Goal: Task Accomplishment & Management: Complete application form

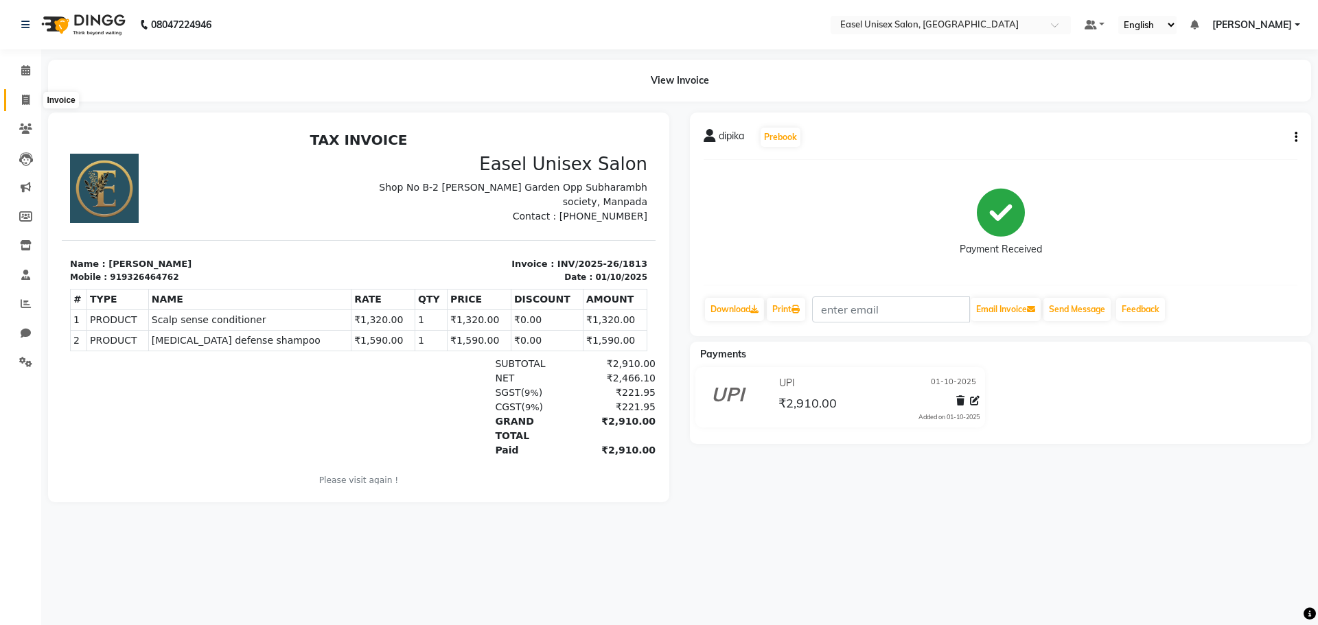
click at [28, 96] on icon at bounding box center [26, 100] width 8 height 10
select select "service"
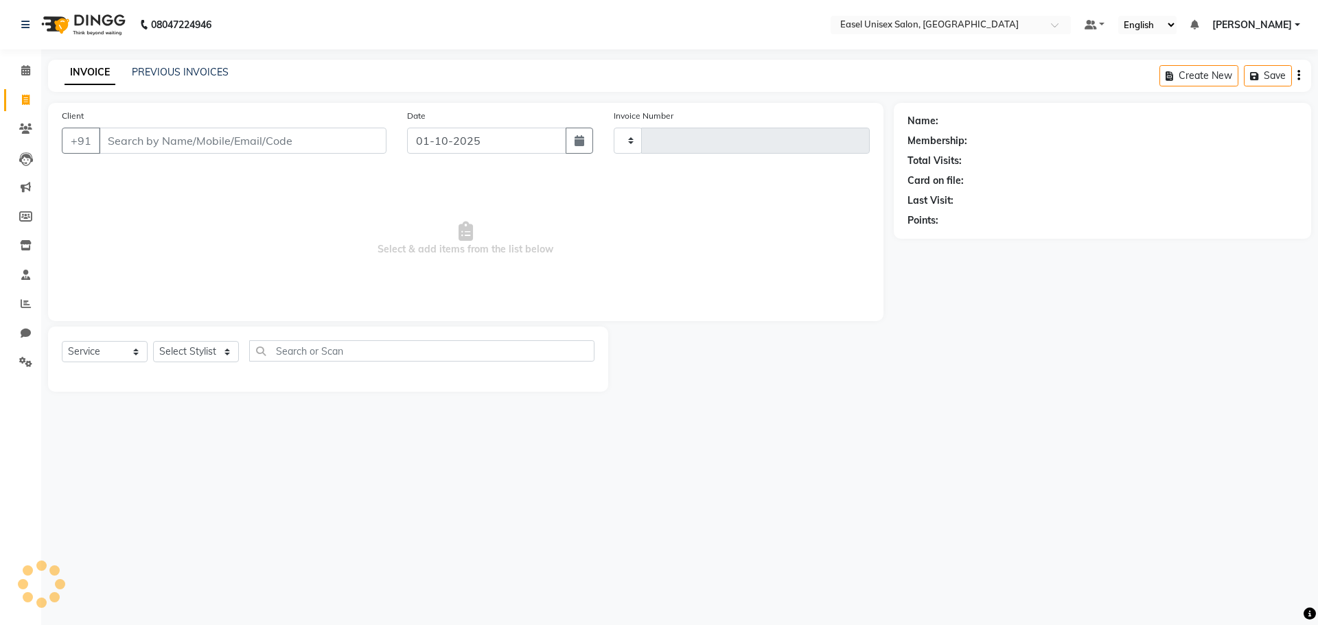
type input "1814"
select select "8639"
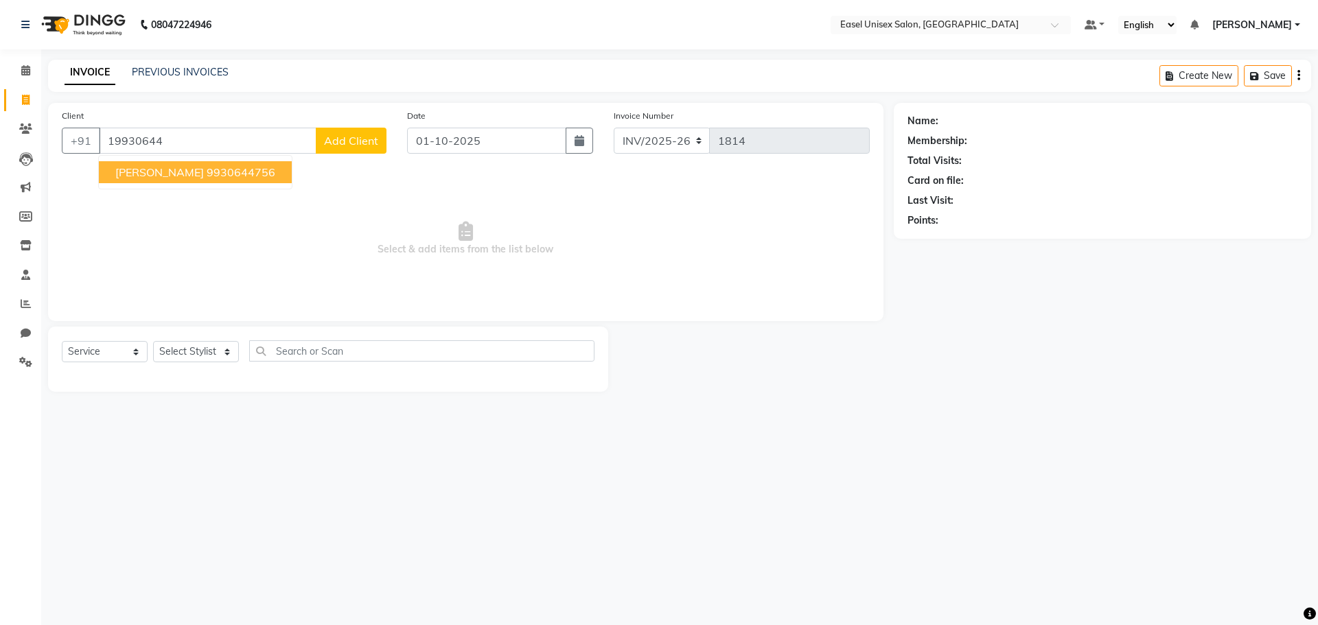
click at [207, 175] on ngb-highlight "9930644756" at bounding box center [241, 172] width 69 height 14
type input "9930644756"
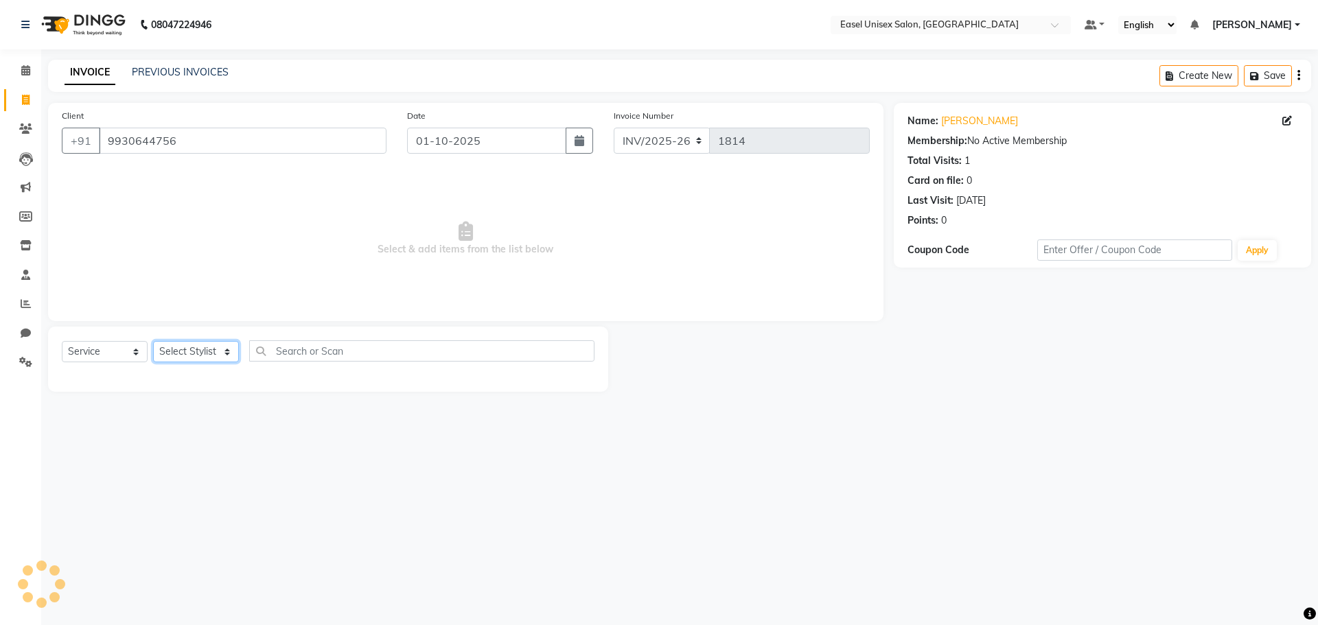
click at [205, 349] on select "Select Stylist admin [PERSON_NAME] jiya [PERSON_NAME] Priyanka [PERSON_NAME] [P…" at bounding box center [196, 351] width 86 height 21
select select "92569"
click at [153, 341] on select "Select Stylist admin [PERSON_NAME] jiya [PERSON_NAME] Priyanka [PERSON_NAME] [P…" at bounding box center [196, 351] width 86 height 21
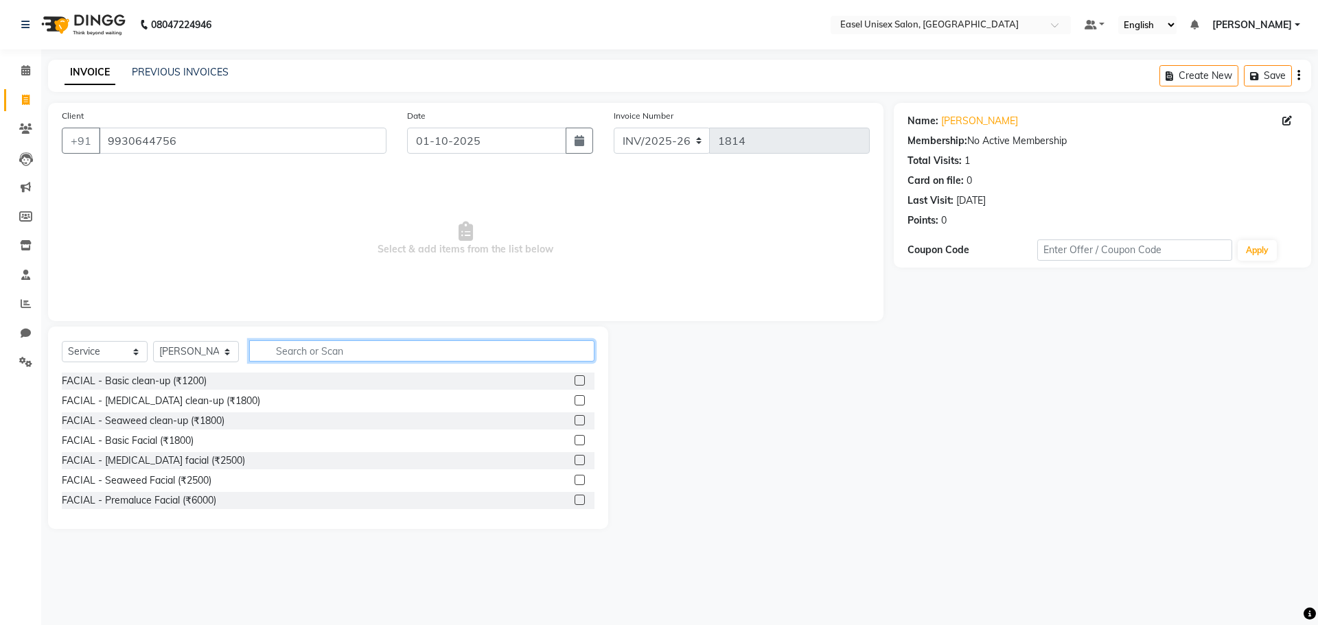
click at [325, 352] on input "text" at bounding box center [421, 350] width 345 height 21
click at [385, 342] on input "text" at bounding box center [421, 350] width 345 height 21
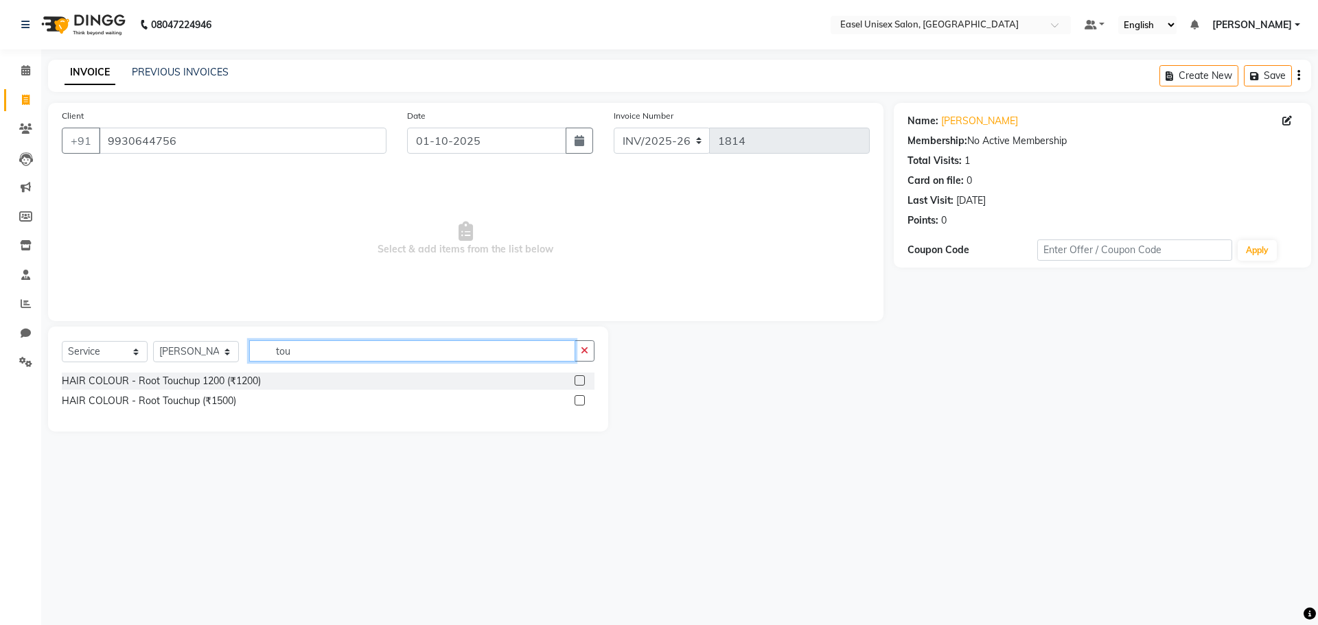
type input "tou"
click at [577, 401] on label at bounding box center [580, 400] width 10 height 10
click at [577, 401] on input "checkbox" at bounding box center [579, 401] width 9 height 9
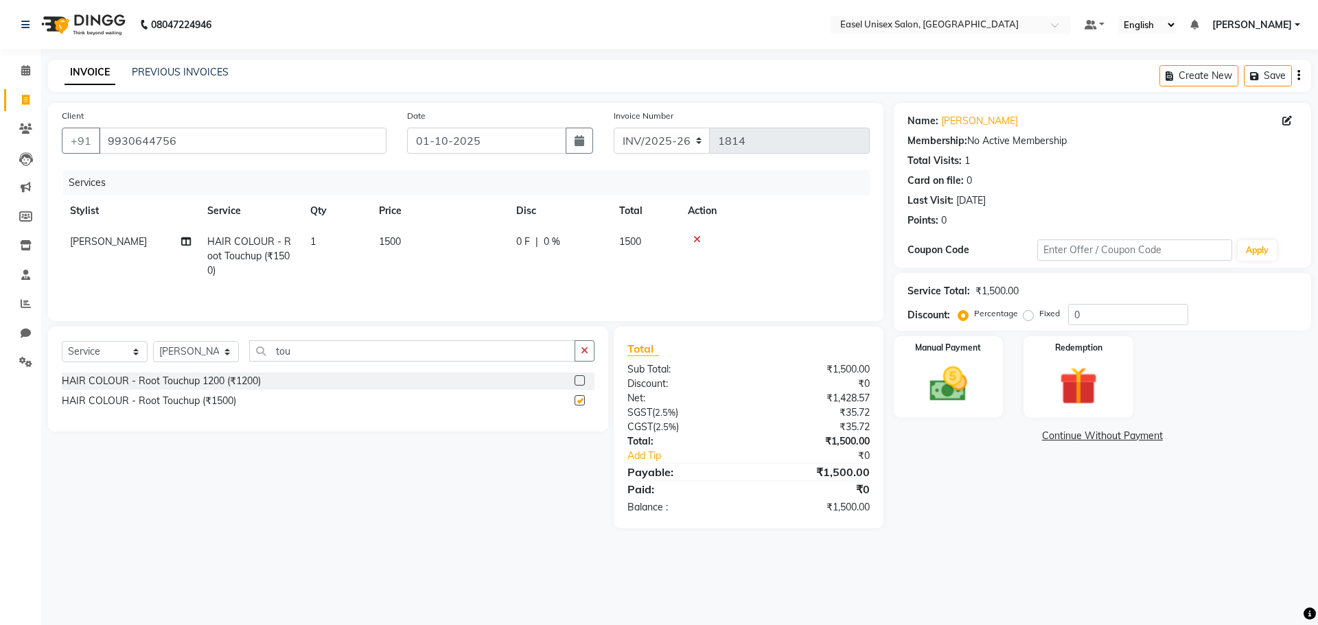
checkbox input "false"
click at [430, 358] on input "tou" at bounding box center [412, 350] width 326 height 21
type input "t"
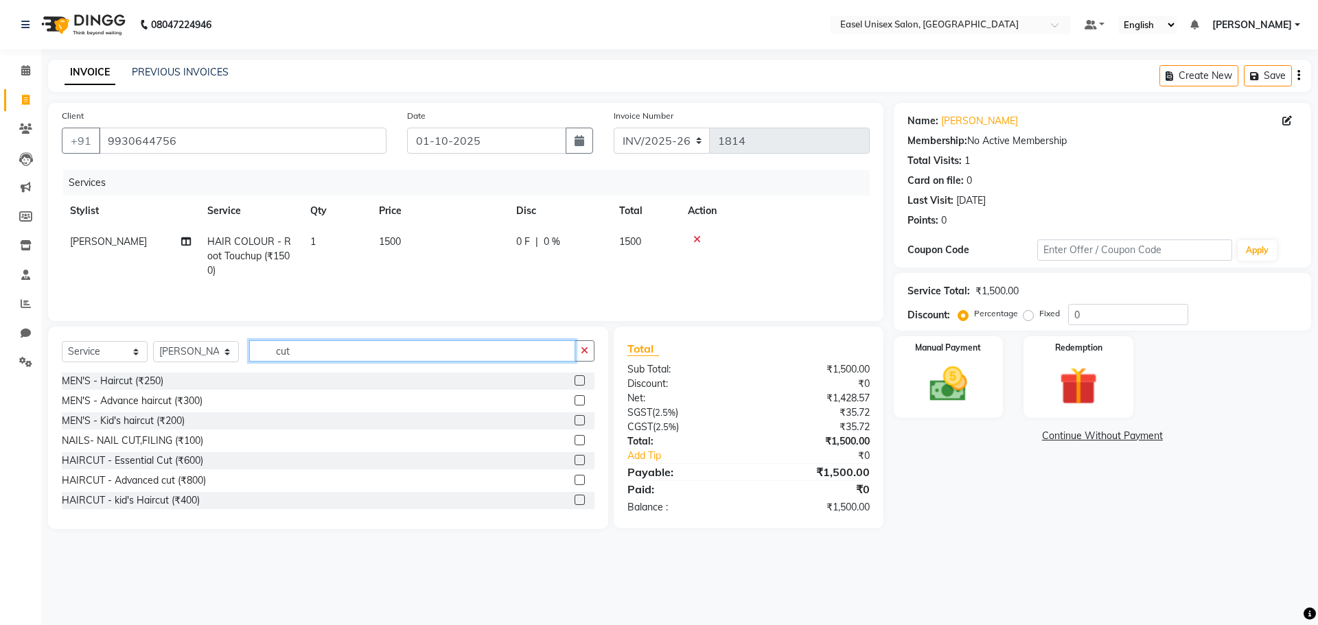
type input "cut"
click at [575, 483] on label at bounding box center [580, 480] width 10 height 10
click at [575, 483] on input "checkbox" at bounding box center [579, 480] width 9 height 9
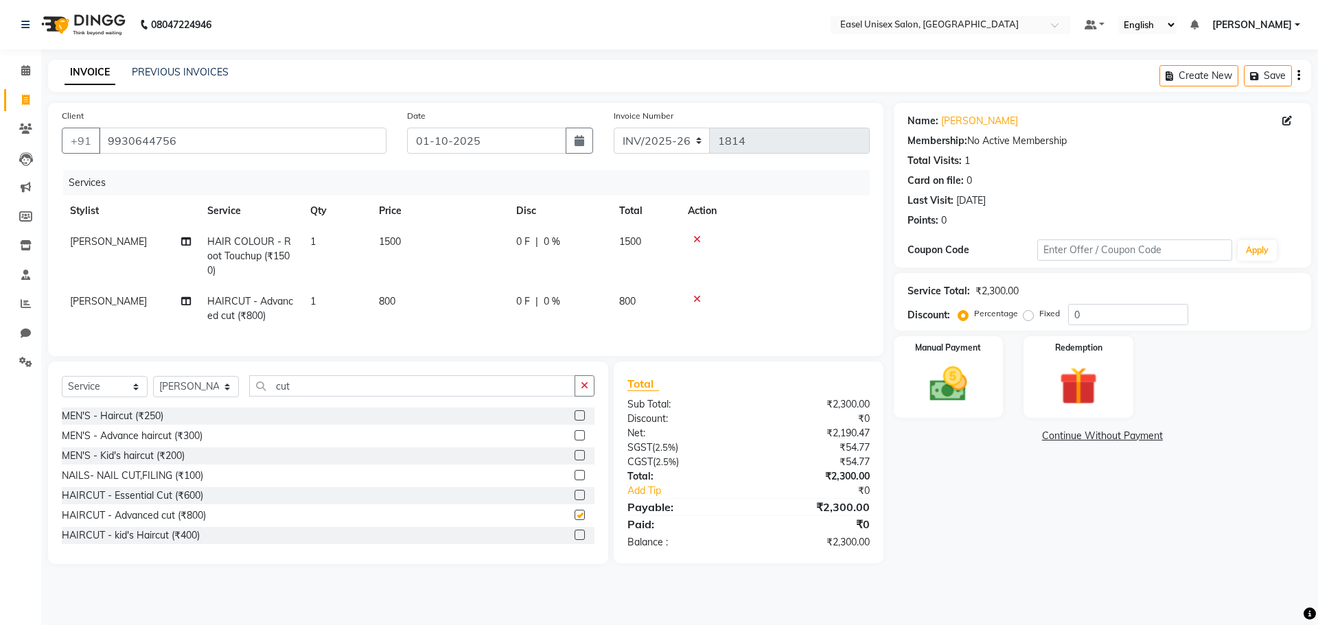
checkbox input "false"
drag, startPoint x: 192, startPoint y: 391, endPoint x: 197, endPoint y: 406, distance: 15.8
click at [195, 393] on select "Select Stylist admin [PERSON_NAME] jiya [PERSON_NAME] Priyanka [PERSON_NAME] [P…" at bounding box center [196, 386] width 86 height 21
select select "83236"
click at [153, 386] on select "Select Stylist admin [PERSON_NAME] jiya [PERSON_NAME] Priyanka [PERSON_NAME] [P…" at bounding box center [196, 386] width 86 height 21
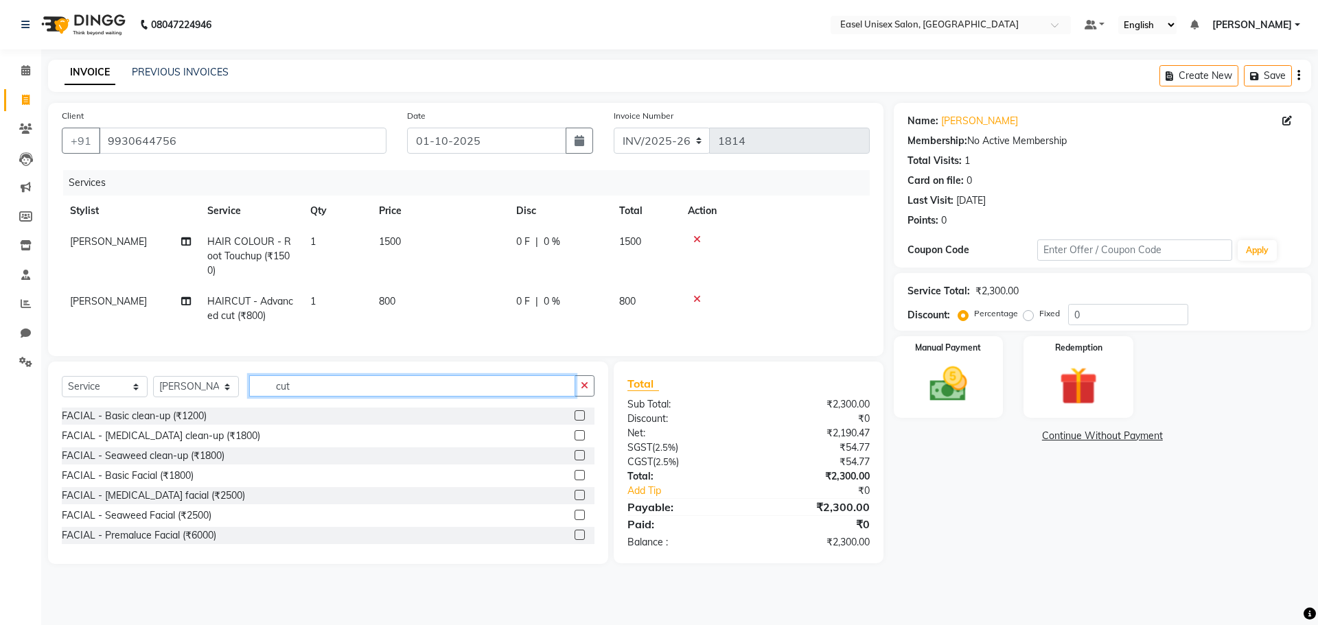
click at [347, 397] on input "cut" at bounding box center [412, 385] width 326 height 21
type input "c"
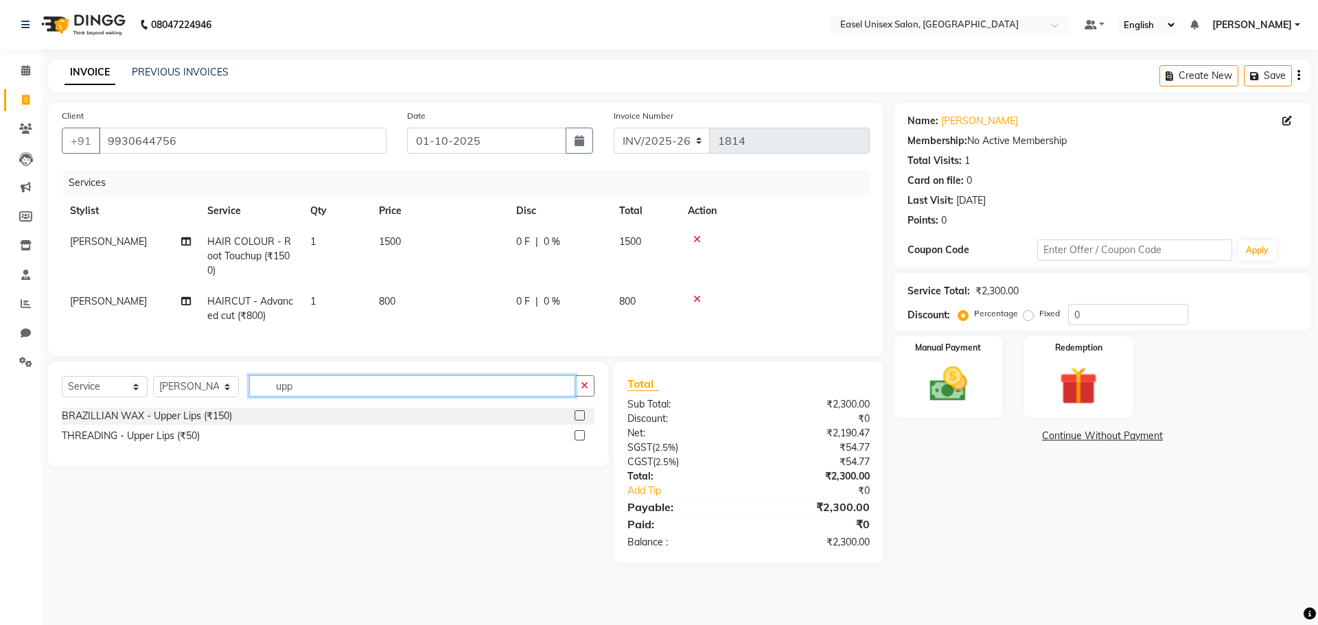
type input "upp"
click at [580, 421] on label at bounding box center [580, 415] width 10 height 10
click at [580, 421] on input "checkbox" at bounding box center [579, 416] width 9 height 9
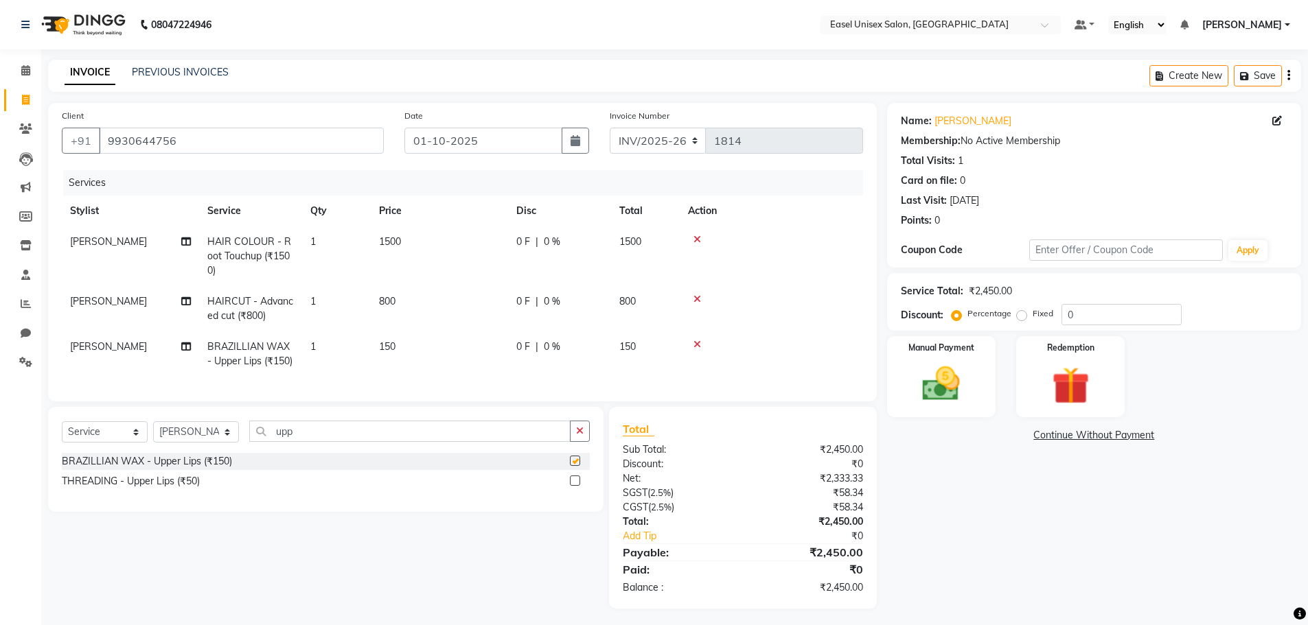
checkbox input "false"
click at [969, 397] on img at bounding box center [940, 384] width 63 height 45
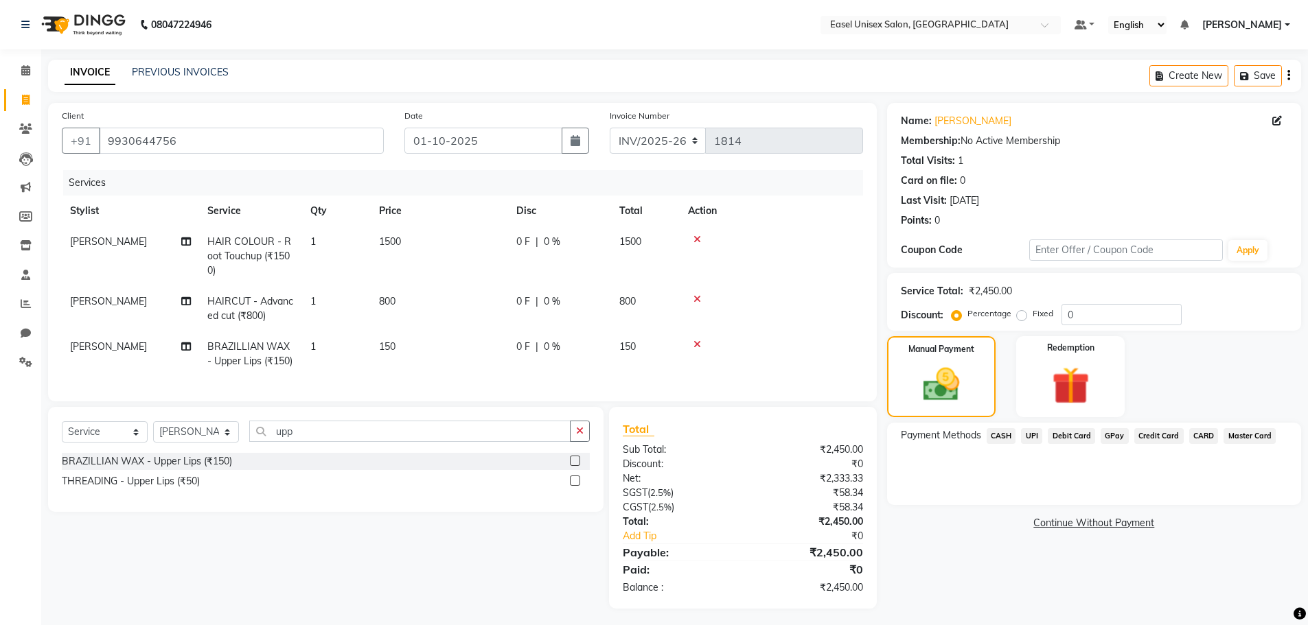
click at [1001, 435] on span "CASH" at bounding box center [1001, 436] width 30 height 16
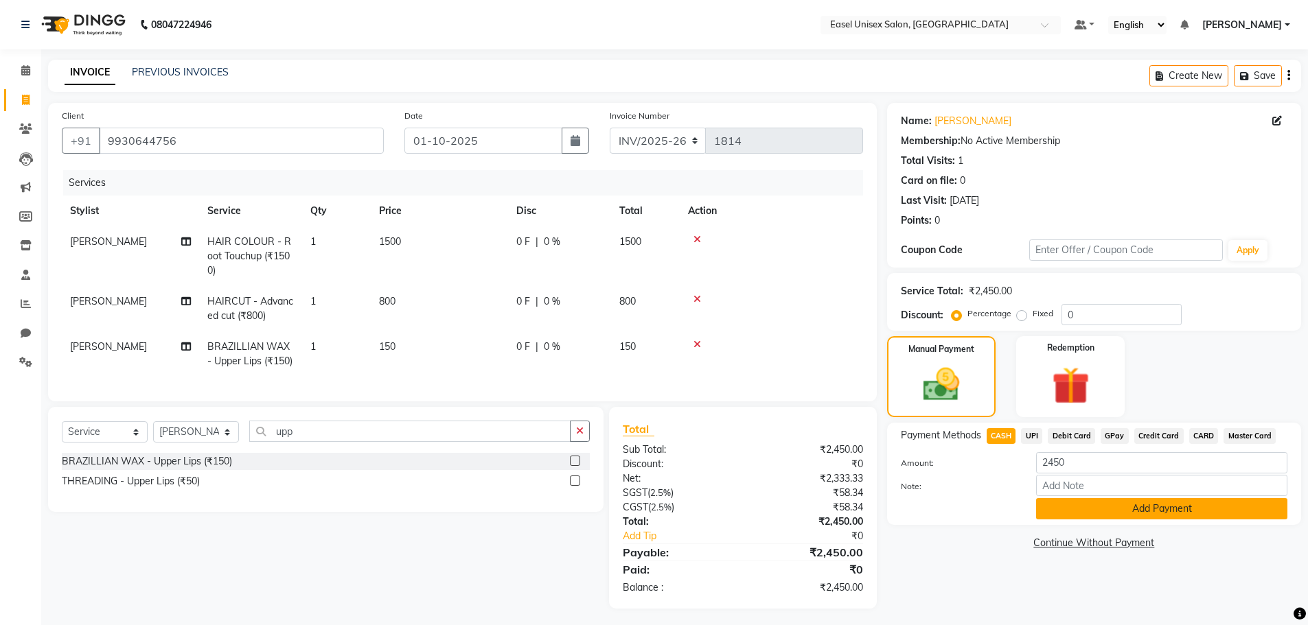
click at [1164, 511] on button "Add Payment" at bounding box center [1161, 508] width 251 height 21
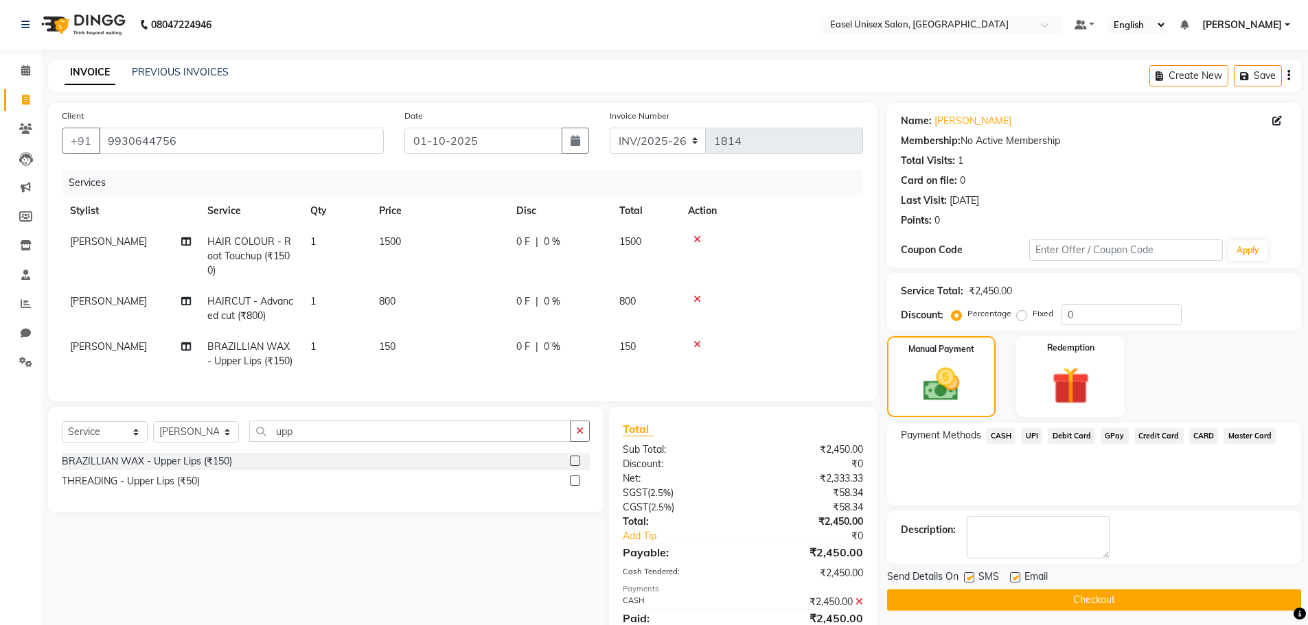
click at [1161, 592] on button "Checkout" at bounding box center [1094, 600] width 414 height 21
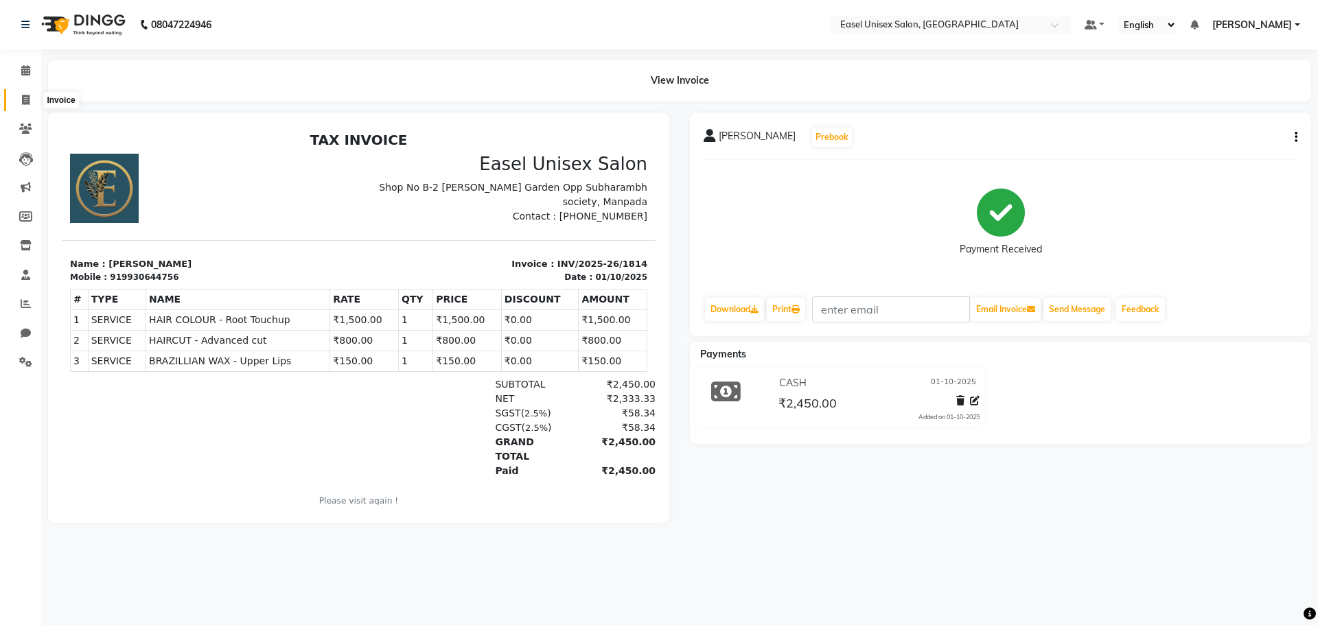
click at [16, 95] on span at bounding box center [26, 101] width 24 height 16
select select "service"
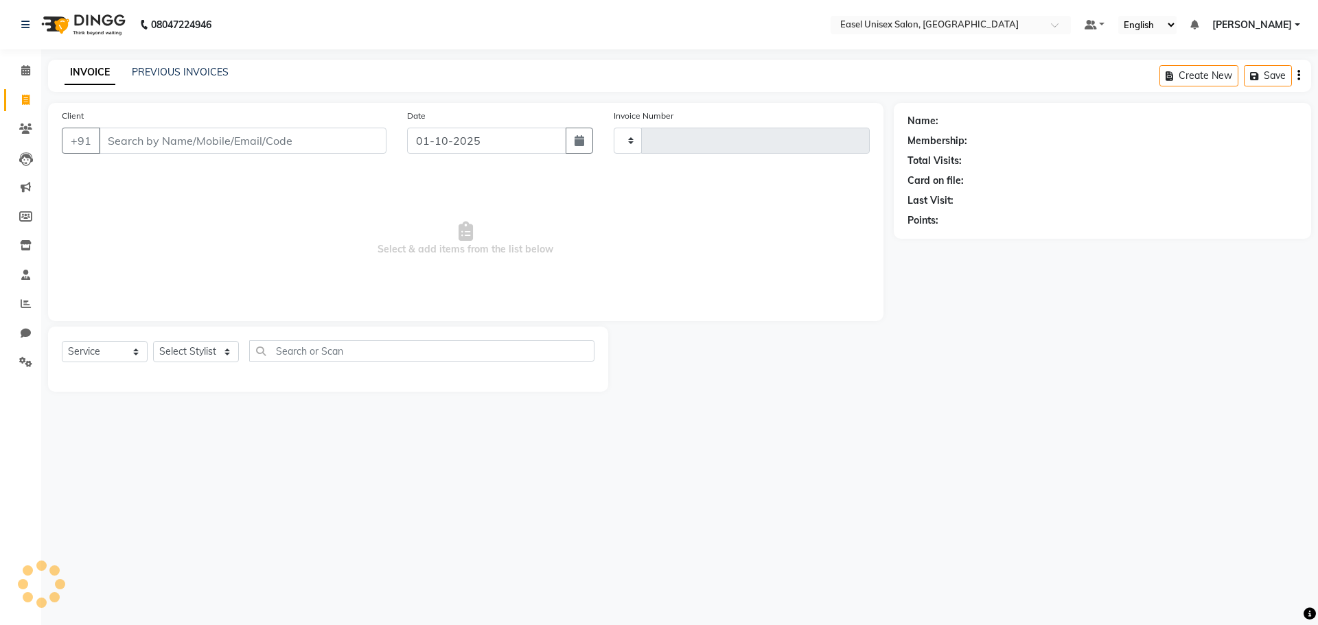
type input "1815"
select select "8639"
